Goal: Information Seeking & Learning: Learn about a topic

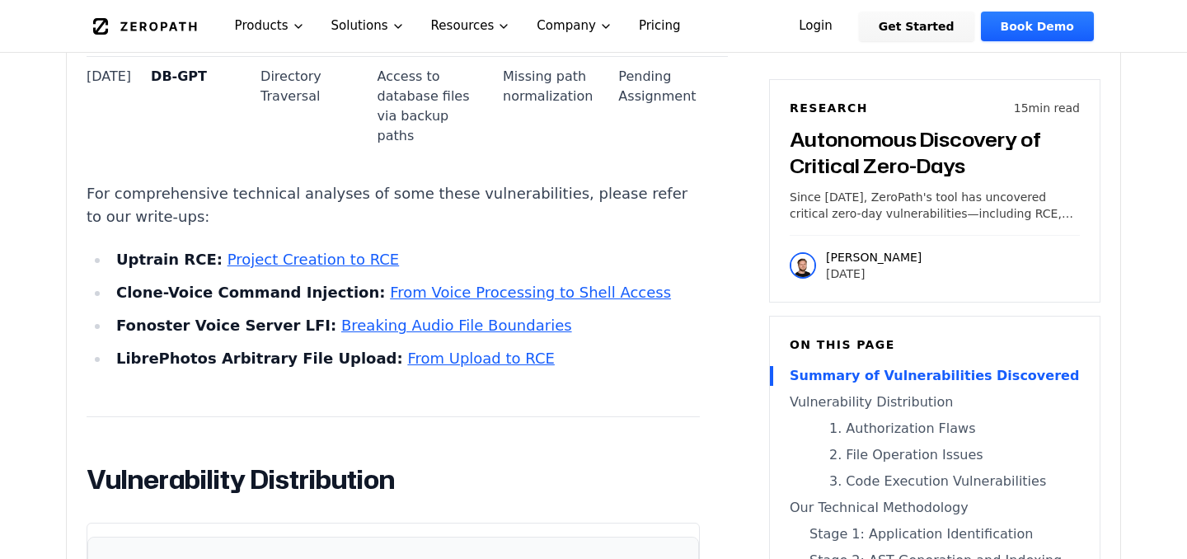
scroll to position [3225, 0]
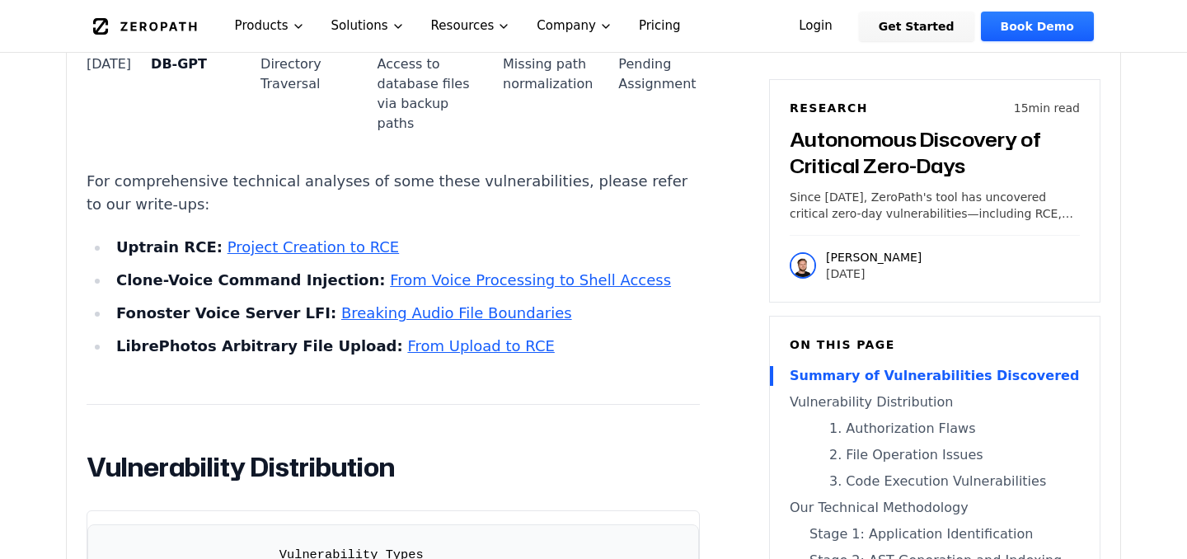
click at [252, 256] on link "Project Creation to RCE" at bounding box center [314, 246] width 172 height 17
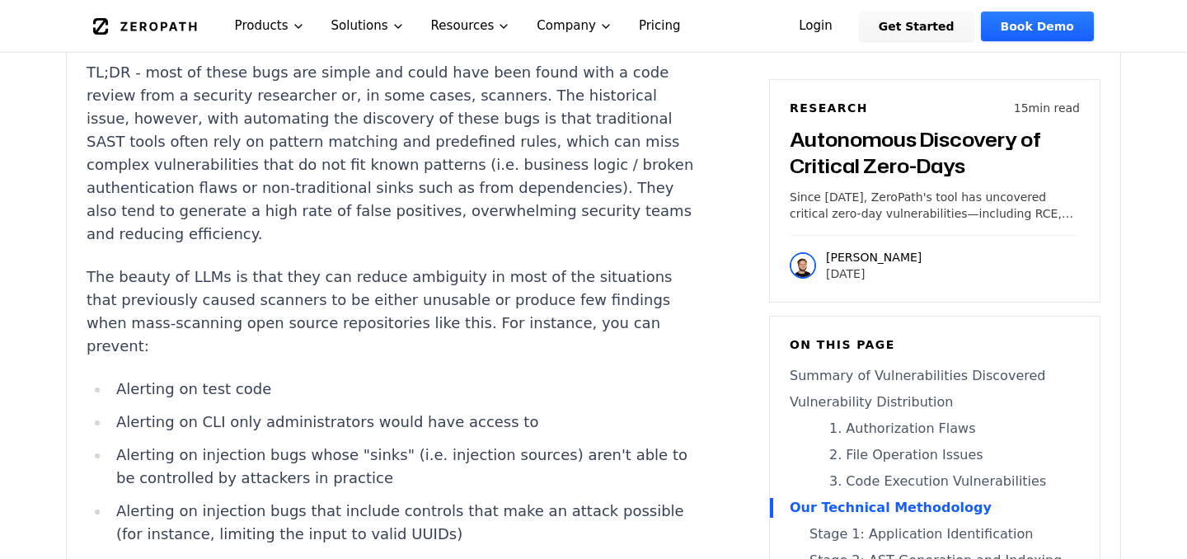
scroll to position [5718, 0]
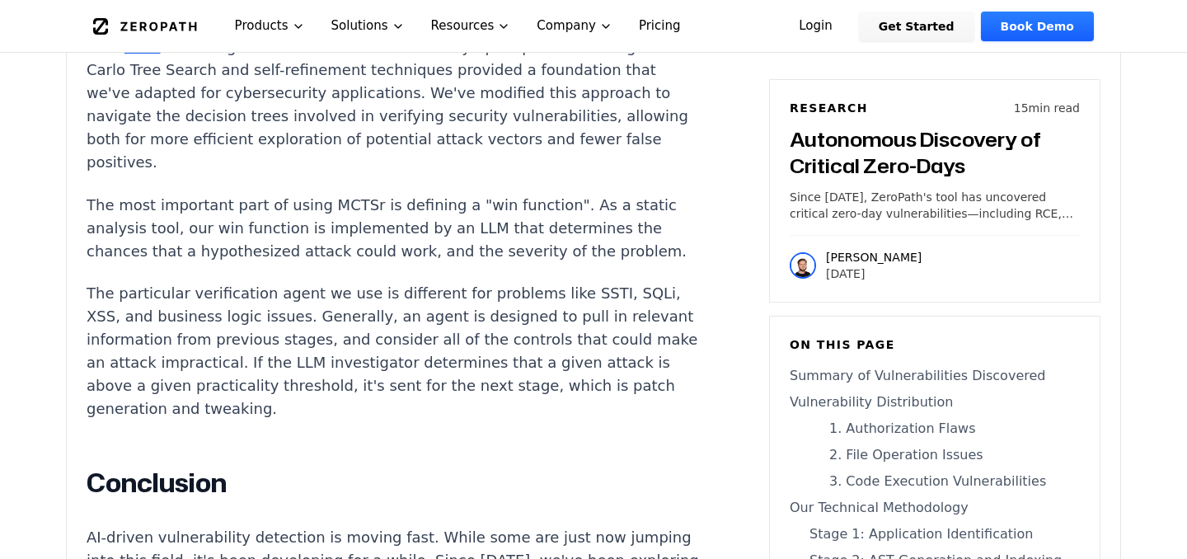
scroll to position [11022, 0]
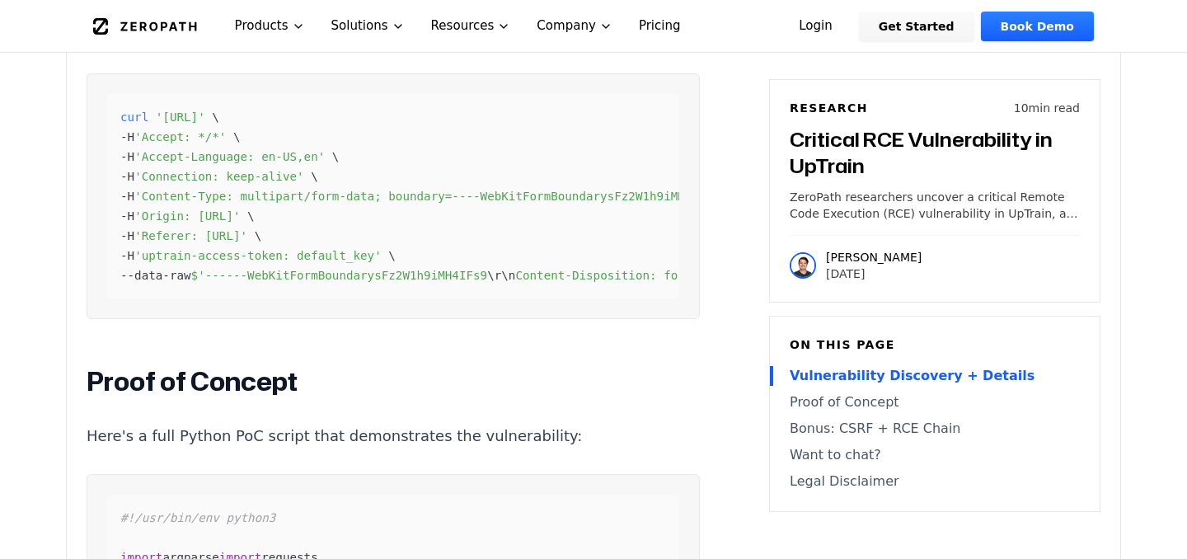
scroll to position [2988, 0]
